Goal: Navigation & Orientation: Understand site structure

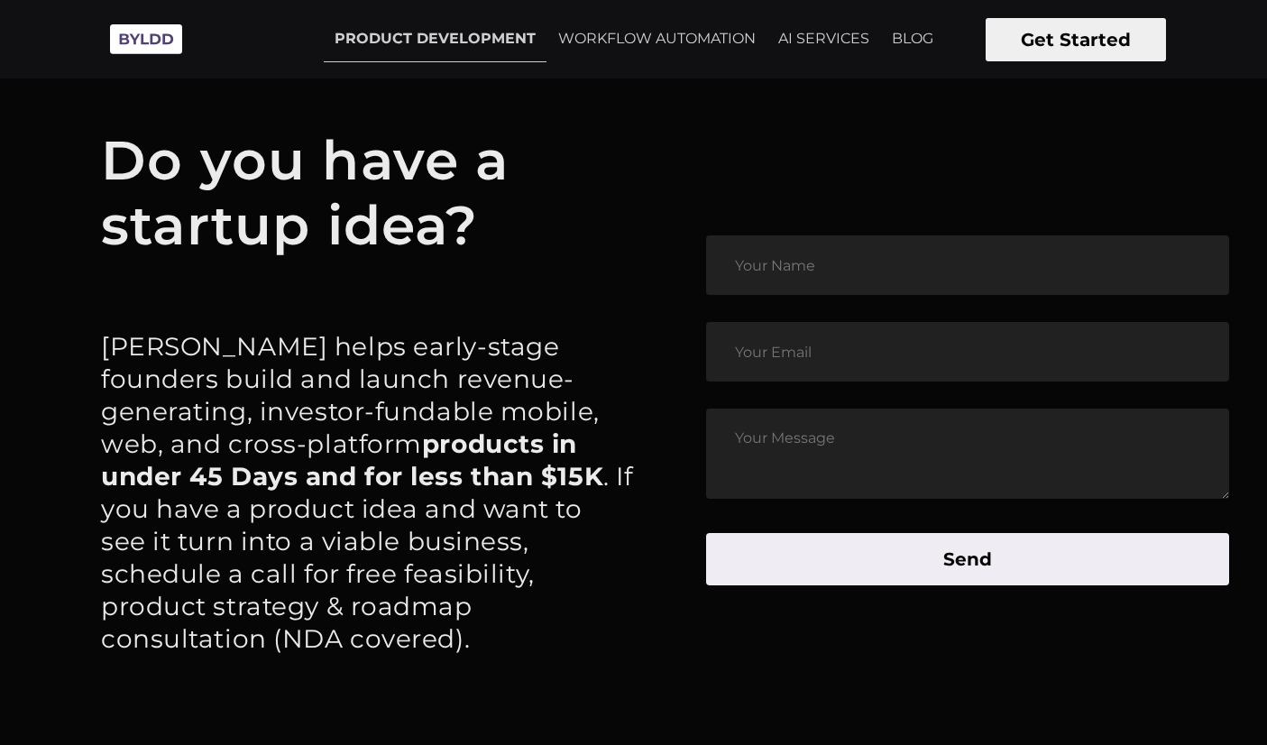
scroll to position [8524, 0]
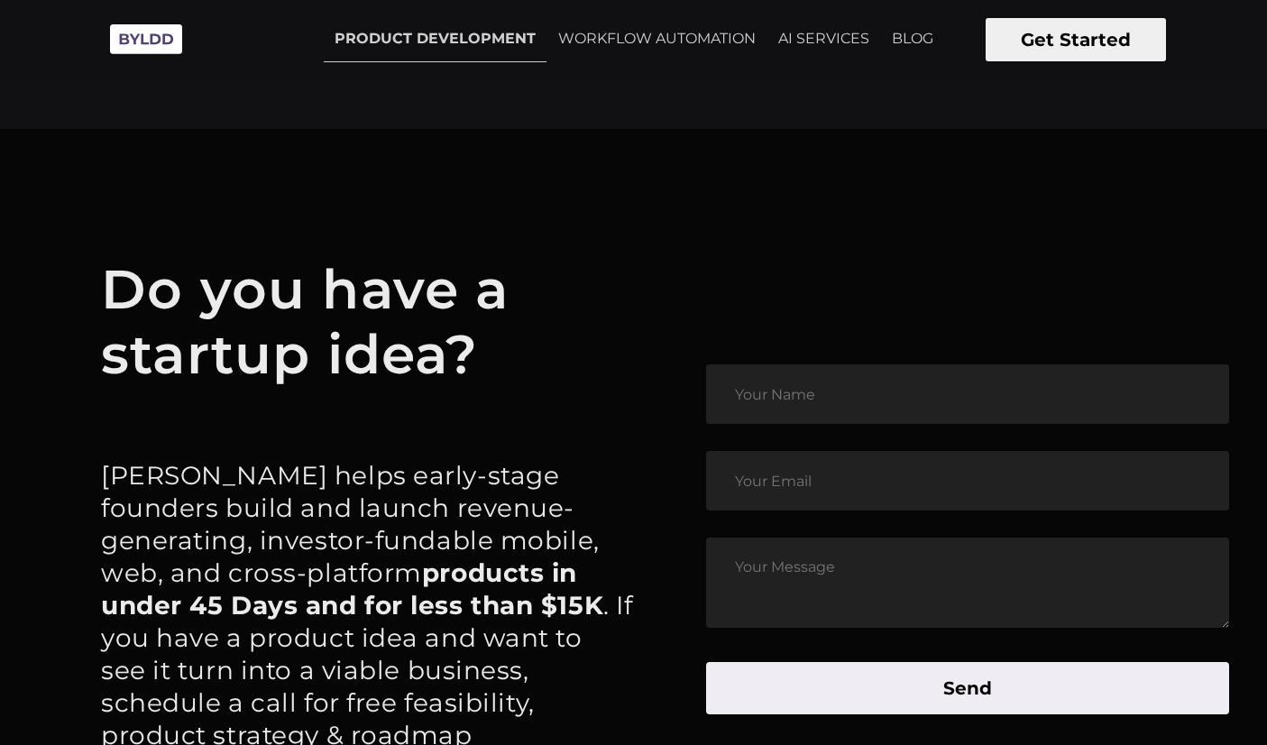
click at [1018, 34] on button "Get Started" at bounding box center [1076, 39] width 180 height 43
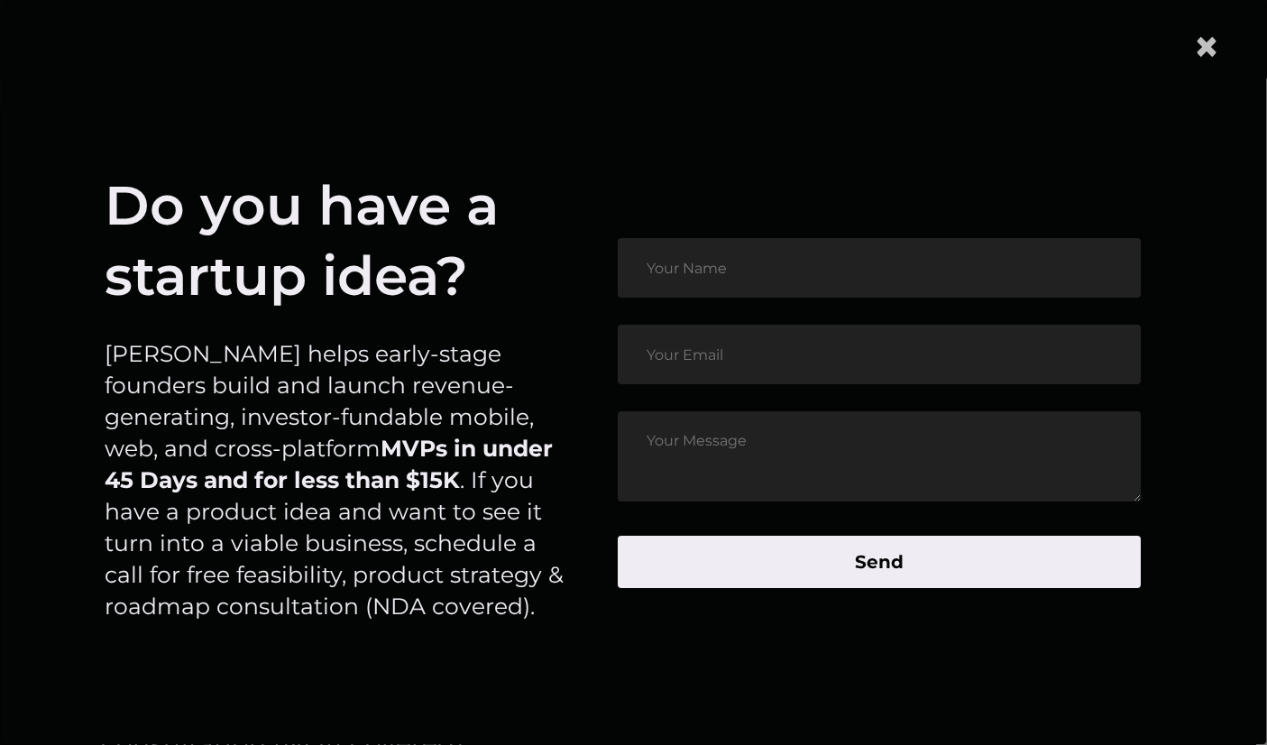
click at [1212, 44] on span "×" at bounding box center [1207, 46] width 27 height 55
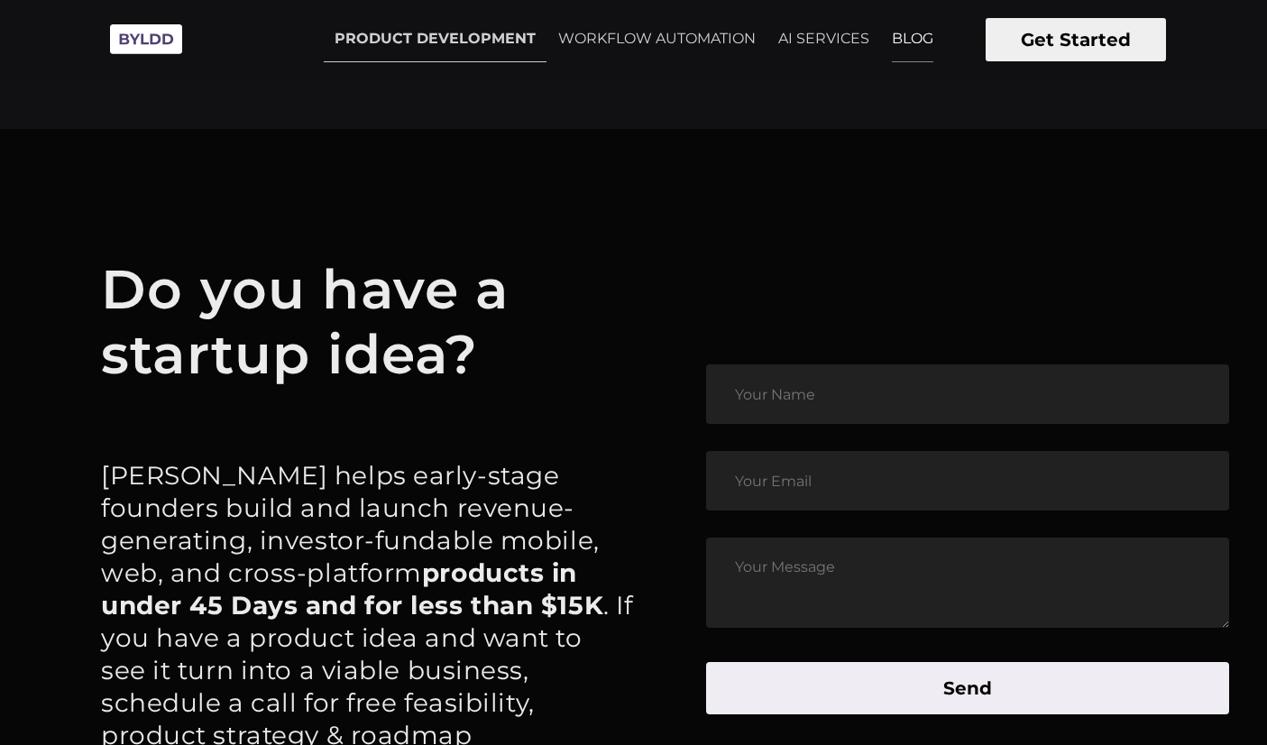
click at [917, 41] on link "BLOG" at bounding box center [912, 38] width 63 height 45
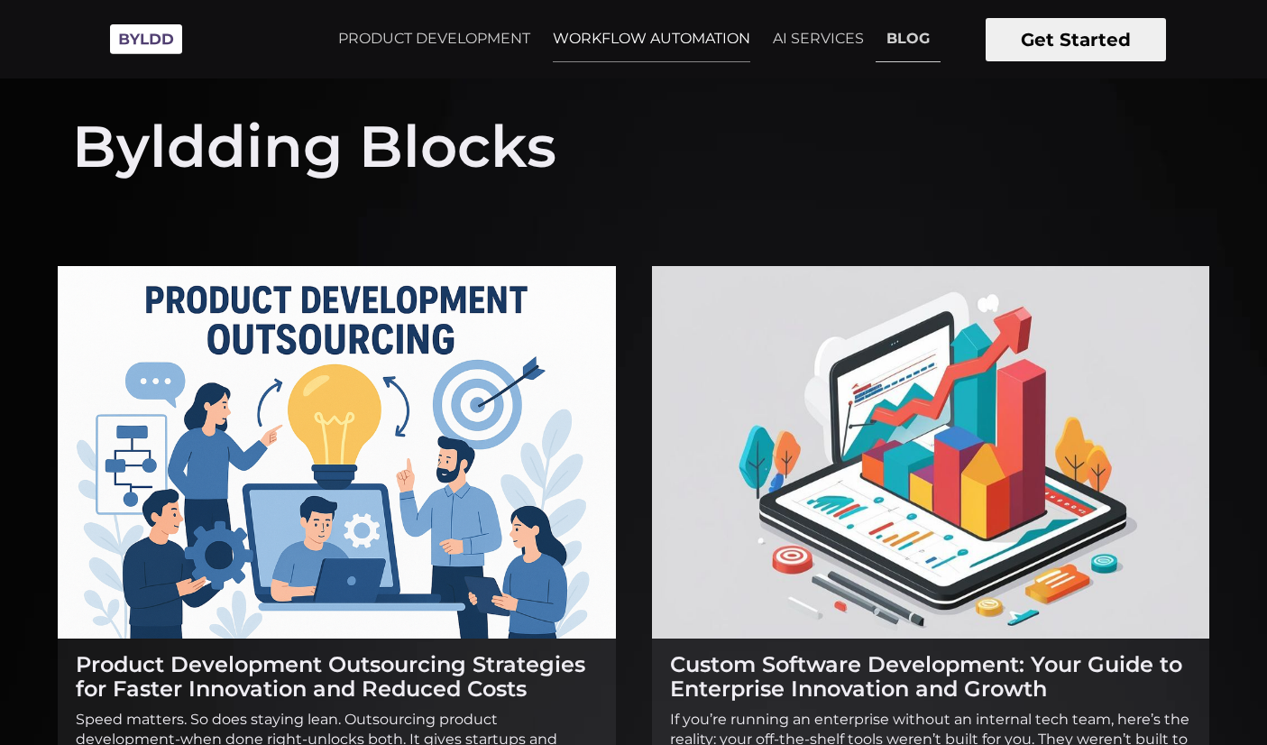
click at [664, 33] on link "WORKFLOW AUTOMATION" at bounding box center [651, 38] width 219 height 45
click at [442, 40] on link "PRODUCT DEVELOPMENT" at bounding box center [434, 38] width 214 height 45
